Goal: Navigation & Orientation: Understand site structure

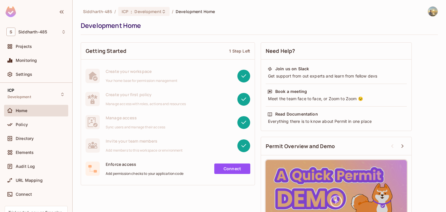
click at [33, 145] on div "Directory" at bounding box center [36, 140] width 64 height 14
click at [38, 63] on div "Monitoring" at bounding box center [36, 60] width 60 height 7
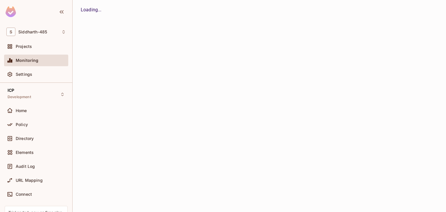
click at [33, 53] on div "Projects" at bounding box center [36, 48] width 64 height 14
click at [37, 47] on div "Projects" at bounding box center [41, 46] width 50 height 5
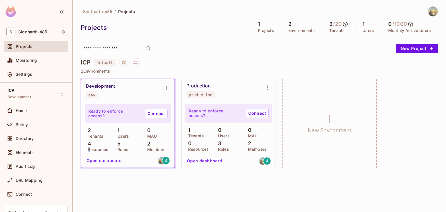
click at [88, 147] on p "Resources" at bounding box center [97, 149] width 24 height 5
drag, startPoint x: 91, startPoint y: 143, endPoint x: 87, endPoint y: 143, distance: 3.5
click at [87, 143] on div "4 Resources" at bounding box center [98, 146] width 27 height 10
click at [93, 144] on div "4 Resources" at bounding box center [98, 146] width 27 height 10
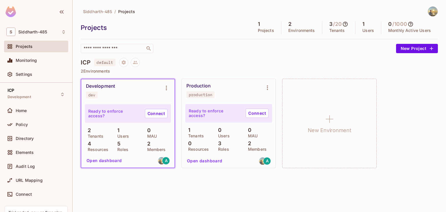
click at [92, 144] on div "4 Resources" at bounding box center [98, 146] width 27 height 10
click at [240, 174] on div "ICP default 2 Environments Development dev Ready to enforce access? Connect 2 T…" at bounding box center [259, 116] width 357 height 117
click at [244, 179] on div "Siddharth-485 / Projects Projects 1 Projects 2 Environments 3 / 20 Tenants 1 Us…" at bounding box center [259, 106] width 373 height 212
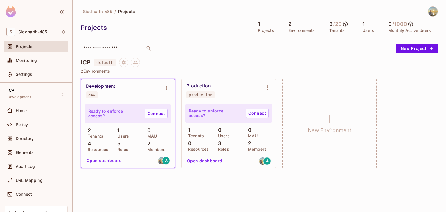
click at [243, 173] on div "ICP default 2 Environments Development dev Ready to enforce access? Connect 2 T…" at bounding box center [259, 116] width 357 height 117
click at [160, 65] on div "ICP default" at bounding box center [259, 62] width 357 height 9
click at [176, 65] on div "ICP default" at bounding box center [259, 62] width 357 height 9
click at [265, 194] on div "Siddharth-485 / Projects Projects 1 Projects 2 Environments 3 / 20 Tenants 1 Us…" at bounding box center [259, 106] width 373 height 212
click at [264, 190] on div "Siddharth-485 / Projects Projects 1 Projects 2 Environments 3 / 20 Tenants 1 Us…" at bounding box center [259, 106] width 373 height 212
